Goal: Task Accomplishment & Management: Manage account settings

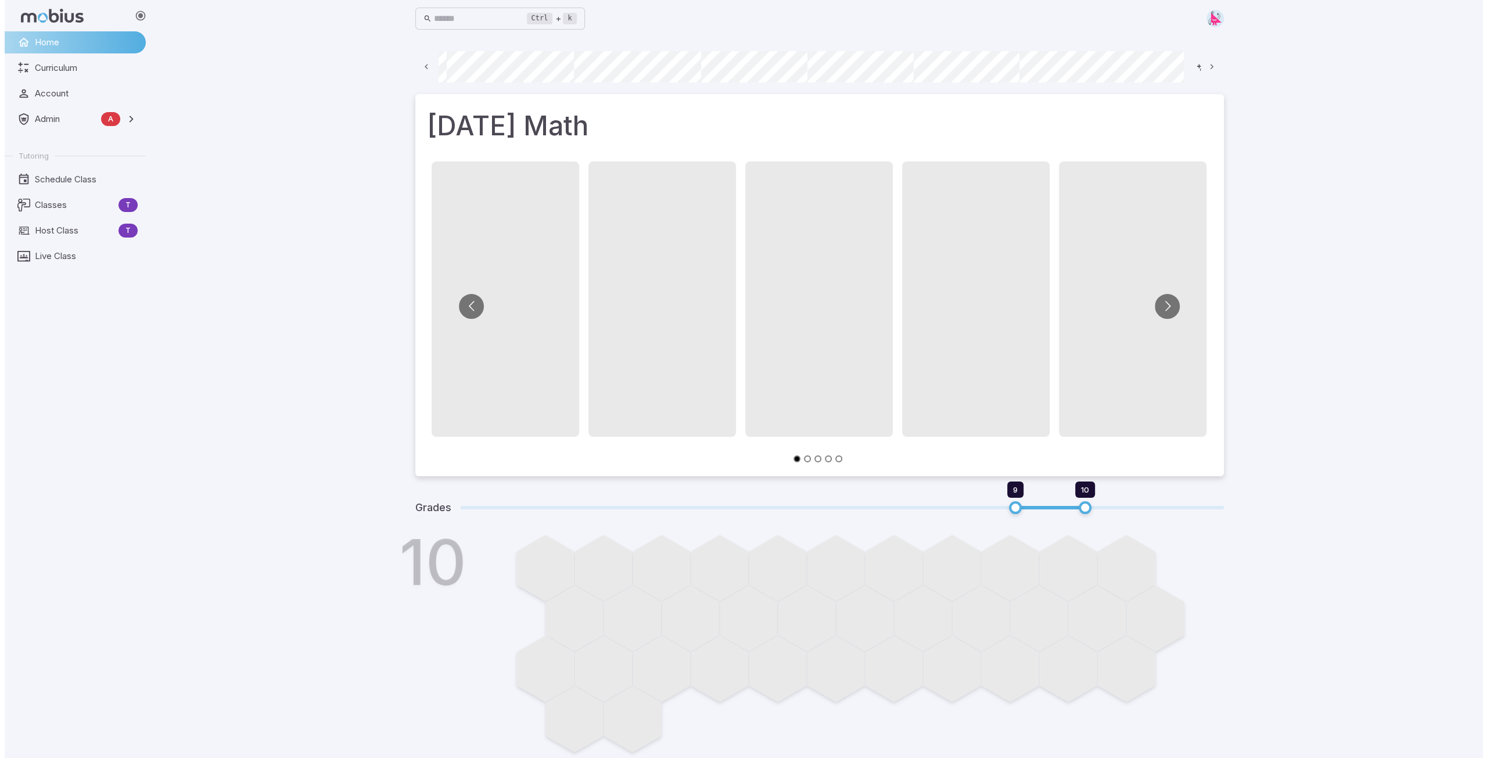
scroll to position [0, 625]
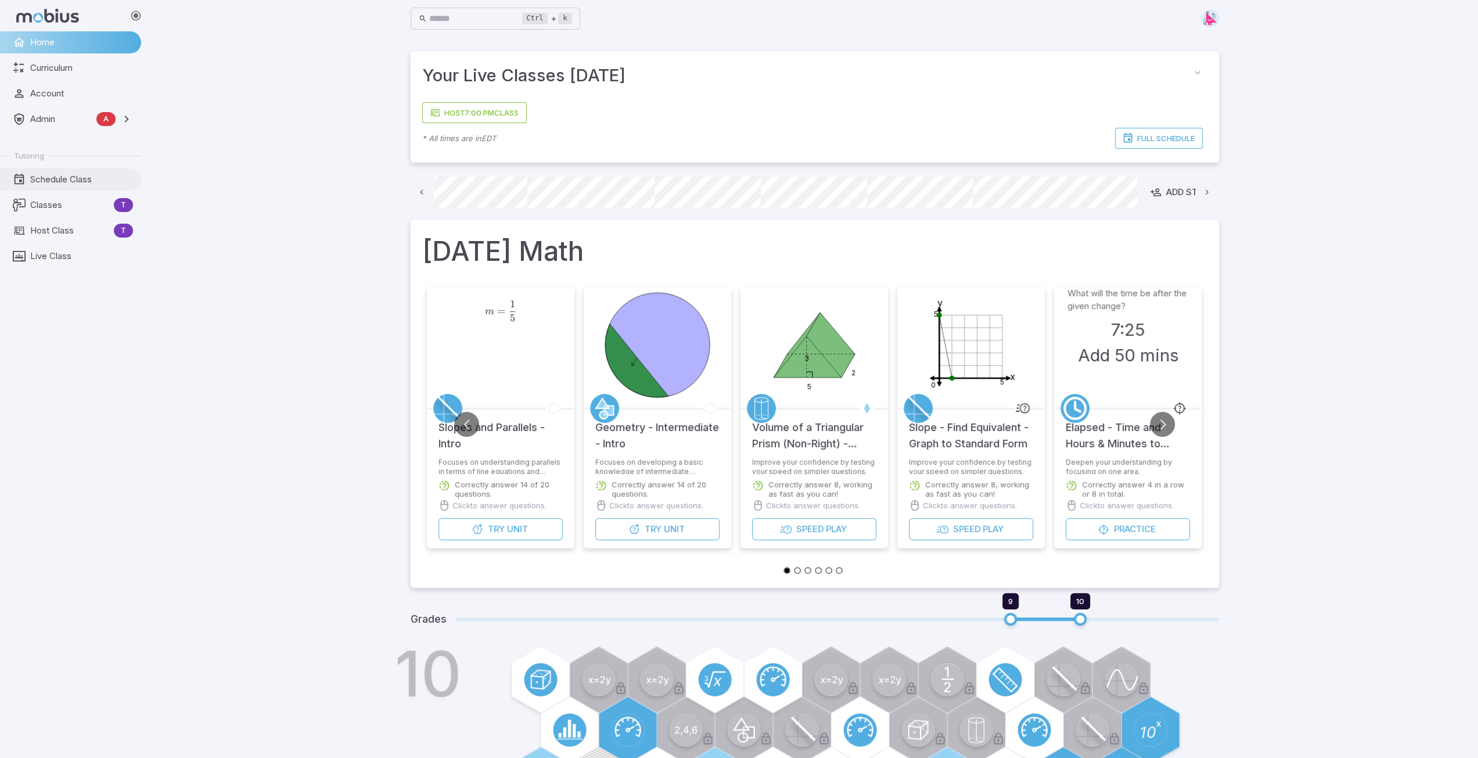
click at [46, 182] on span "Schedule Class" at bounding box center [81, 179] width 103 height 13
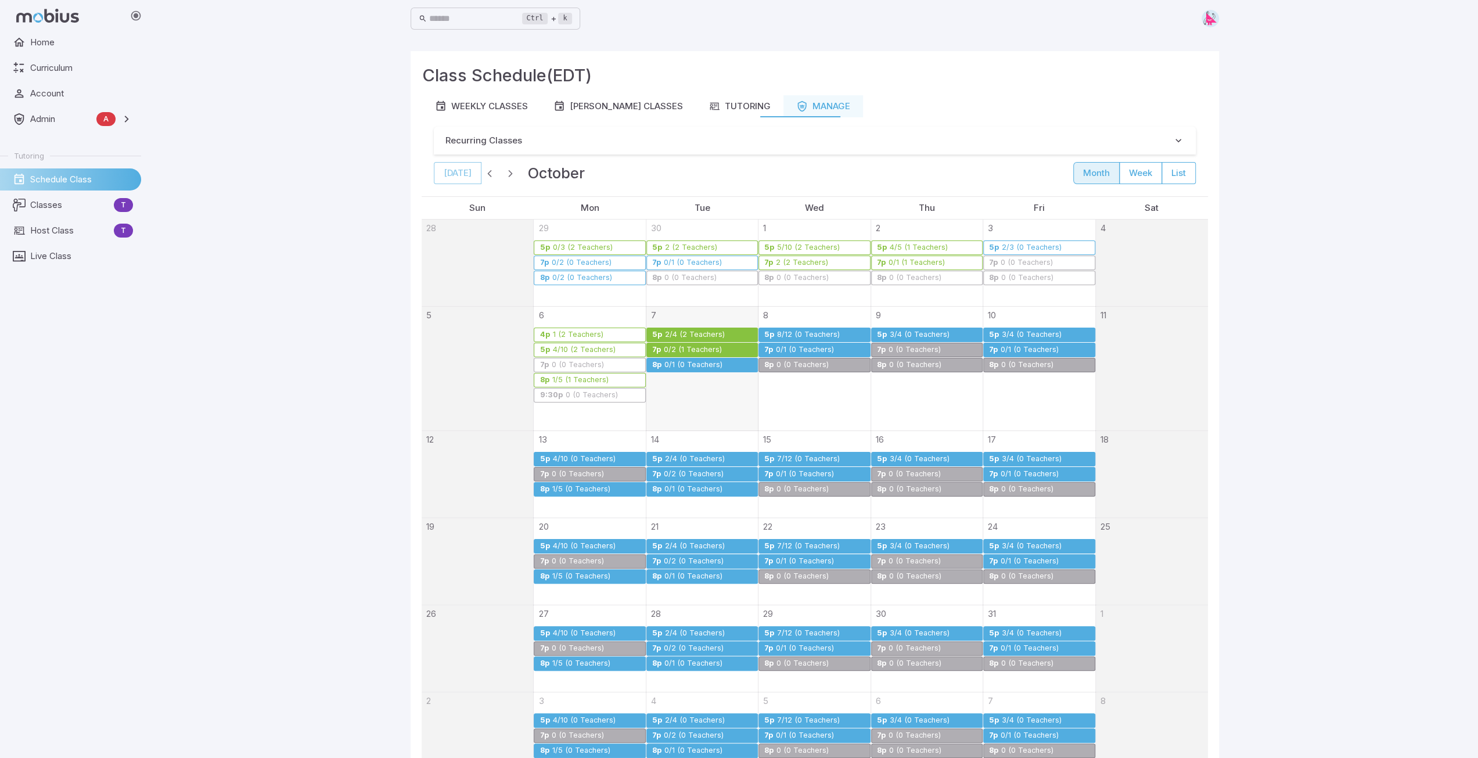
click at [680, 363] on div "0/1 (0 Teachers)" at bounding box center [693, 365] width 59 height 9
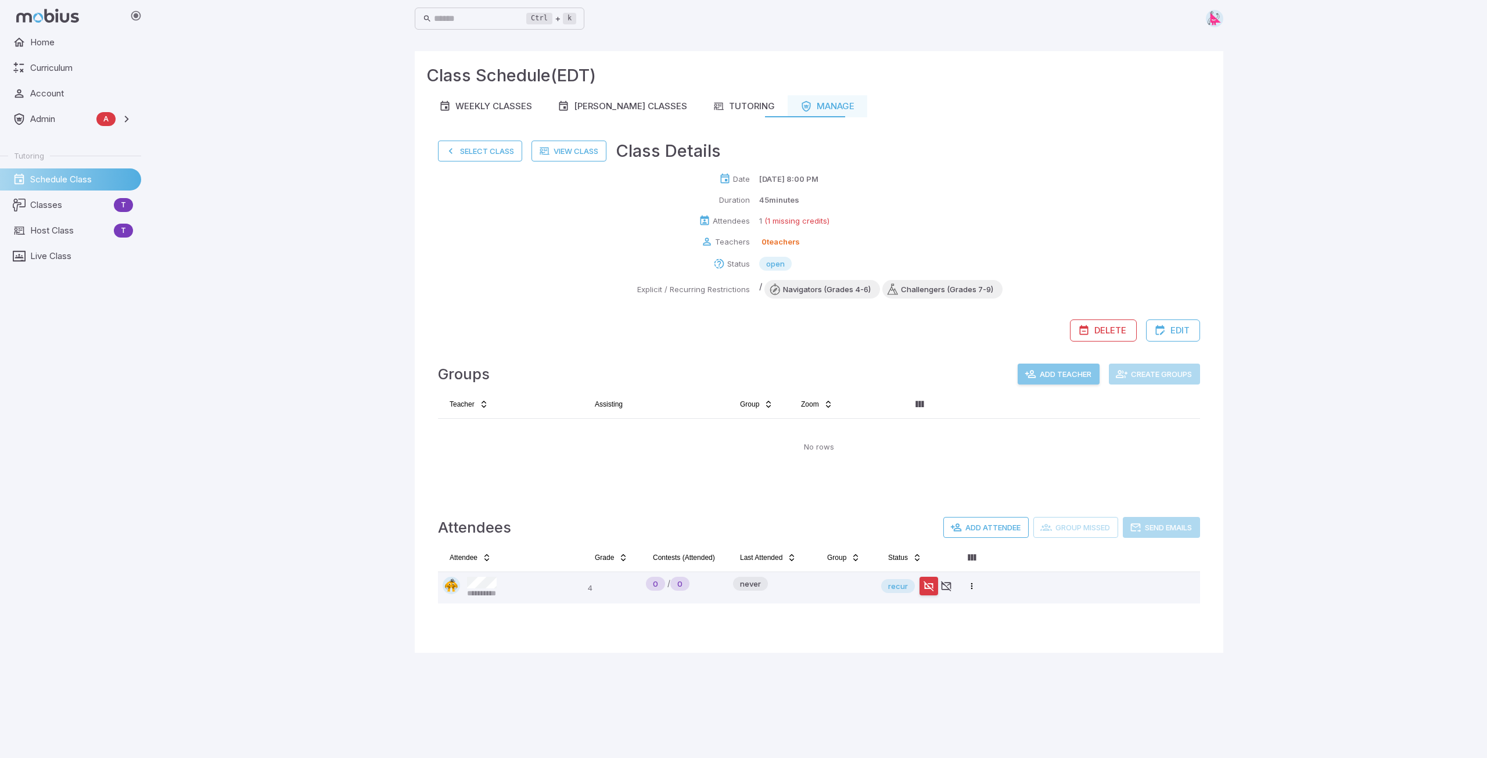
click at [1069, 376] on button "Add Teacher" at bounding box center [1059, 374] width 82 height 21
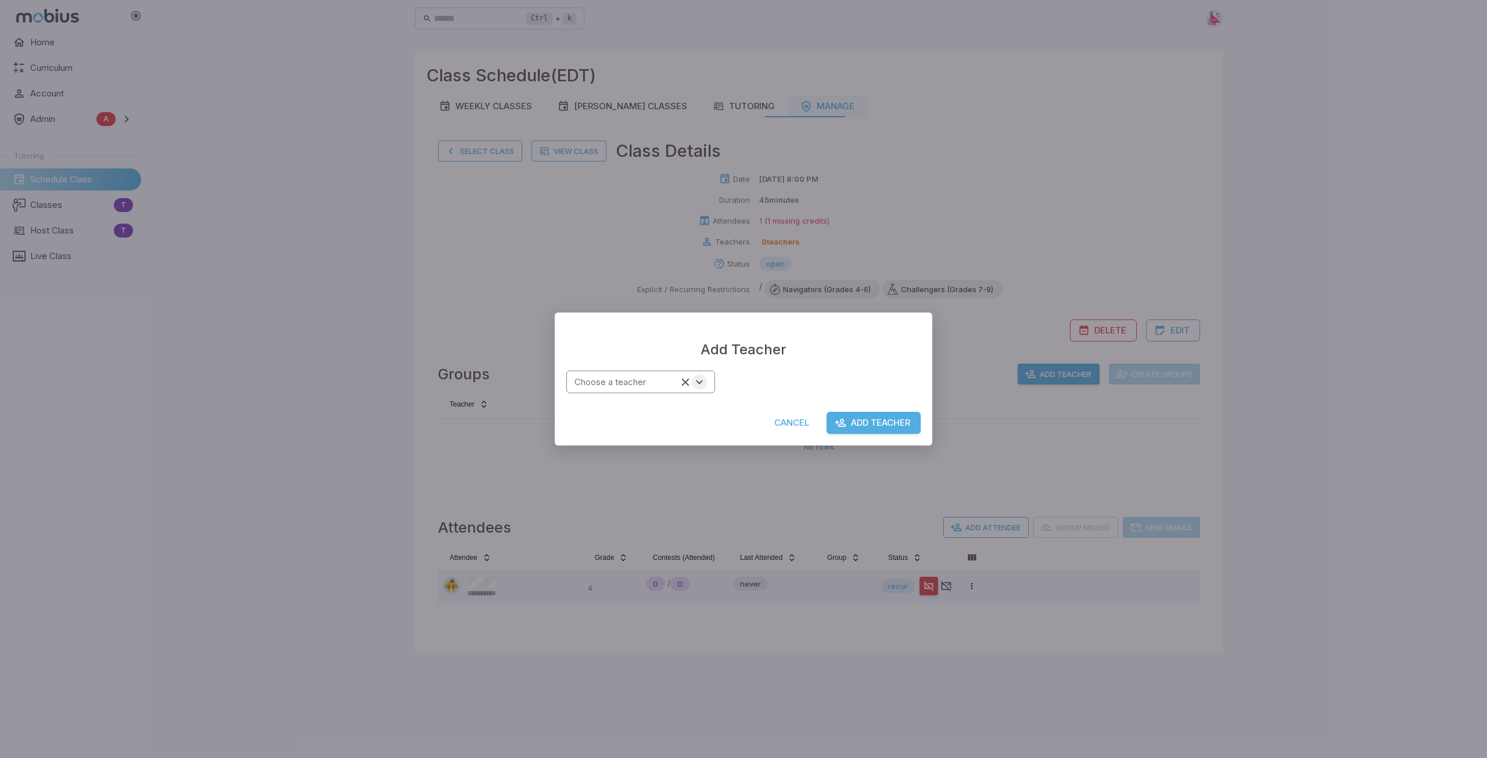
click at [705, 382] on icon "Open" at bounding box center [699, 382] width 13 height 13
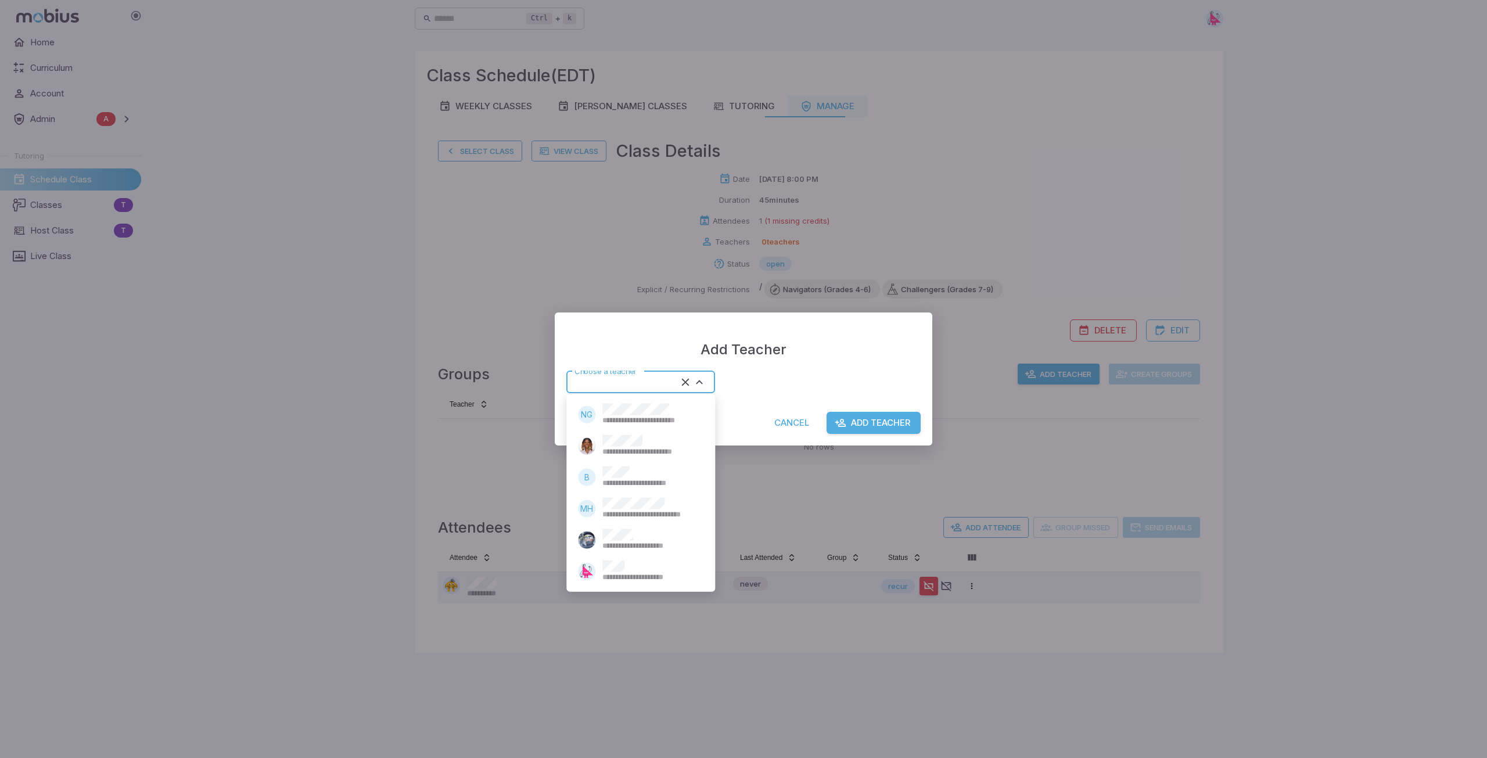
type input "*****"
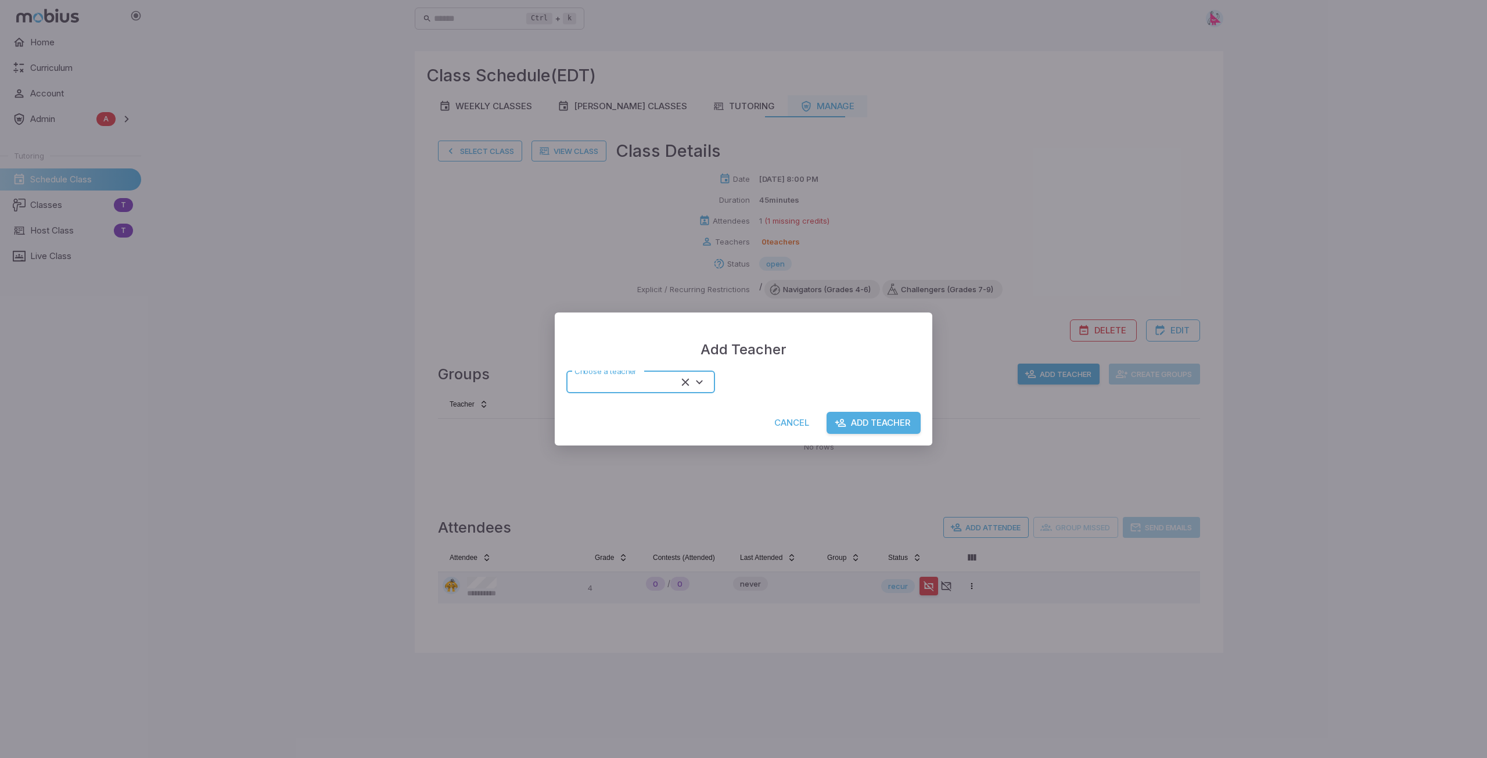
click at [876, 419] on button "Add Teacher" at bounding box center [874, 423] width 94 height 22
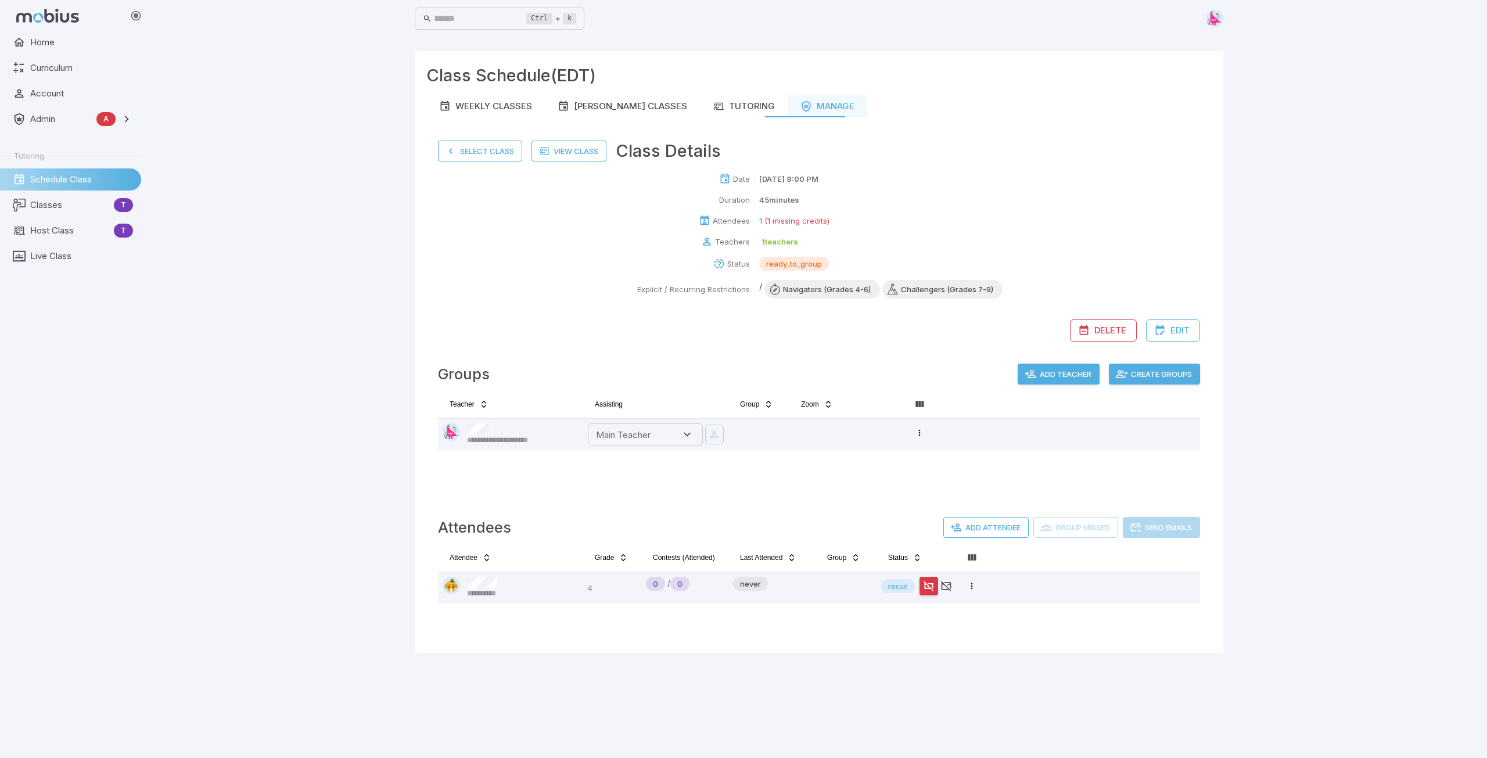
click at [1165, 374] on button "Create Groups" at bounding box center [1154, 374] width 91 height 21
click at [1066, 526] on div "Add Attendee Group Missed Send Emails" at bounding box center [1071, 527] width 257 height 21
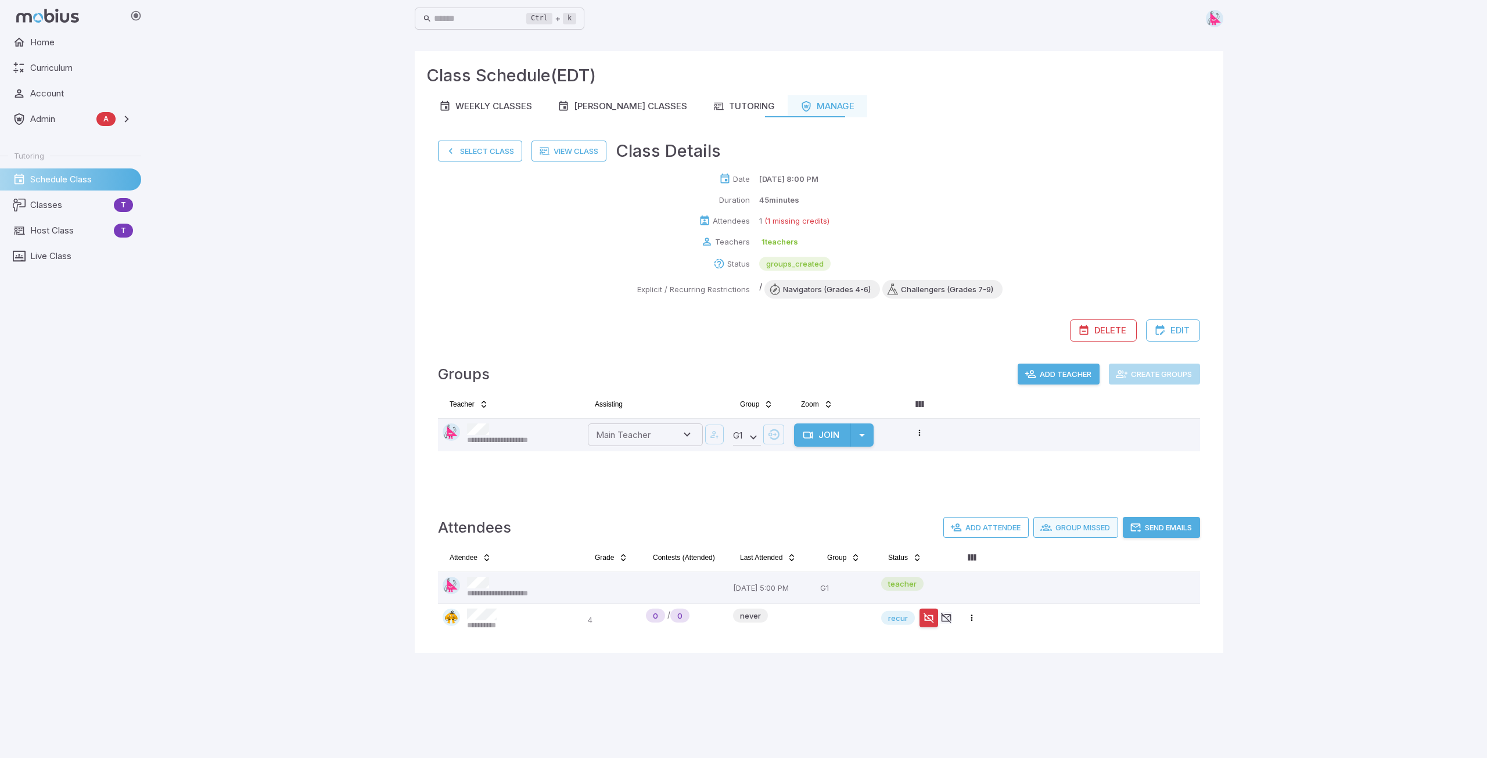
click at [1074, 528] on button "Group Missed" at bounding box center [1075, 527] width 85 height 21
click at [1160, 527] on button "Send Emails" at bounding box center [1161, 527] width 77 height 21
